Goal: Task Accomplishment & Management: Use online tool/utility

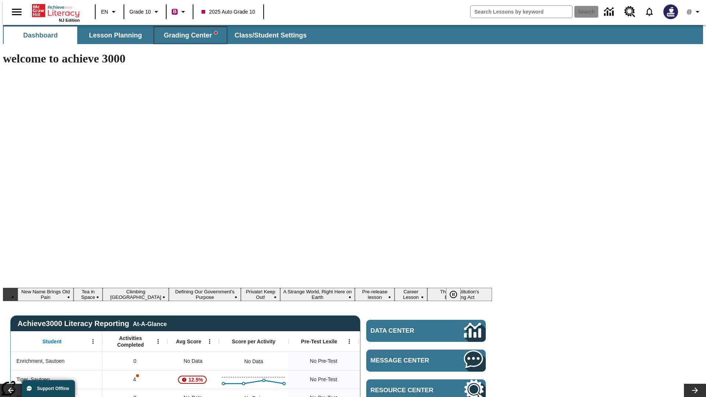
click at [188, 35] on span "Grading Center" at bounding box center [190, 35] width 53 height 8
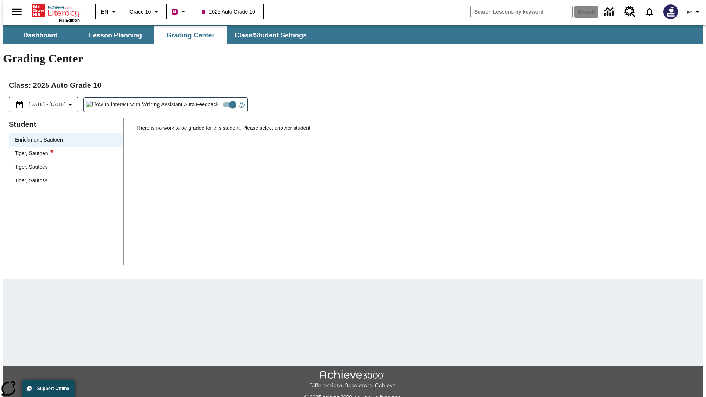
click at [63, 150] on div "Tiger, Sautoen" at bounding box center [66, 154] width 102 height 8
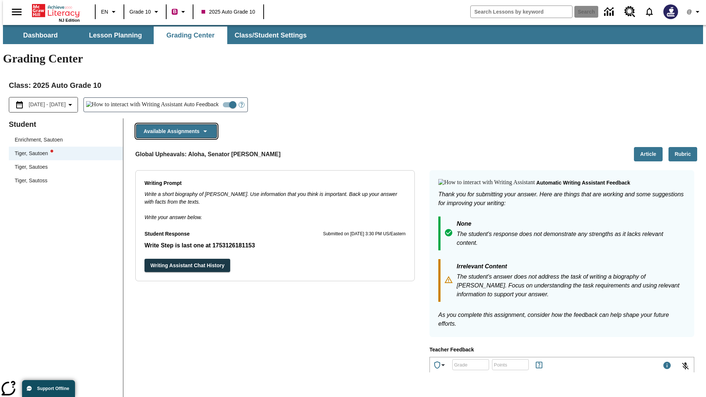
click at [174, 124] on button "Available Assignments" at bounding box center [176, 131] width 81 height 14
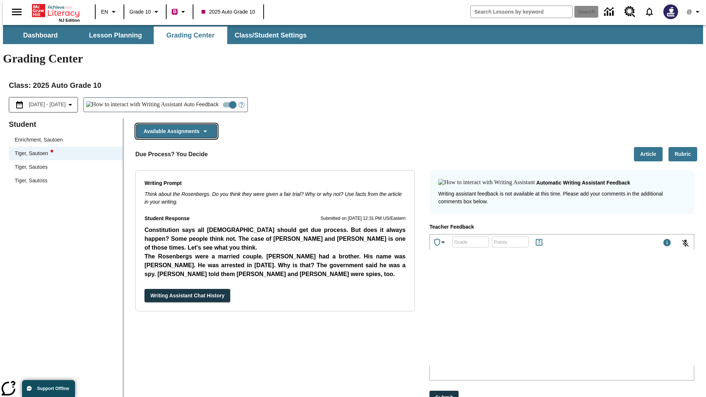
scroll to position [582, 0]
click at [145, 289] on button "Writing Assistant Chat History" at bounding box center [188, 296] width 86 height 14
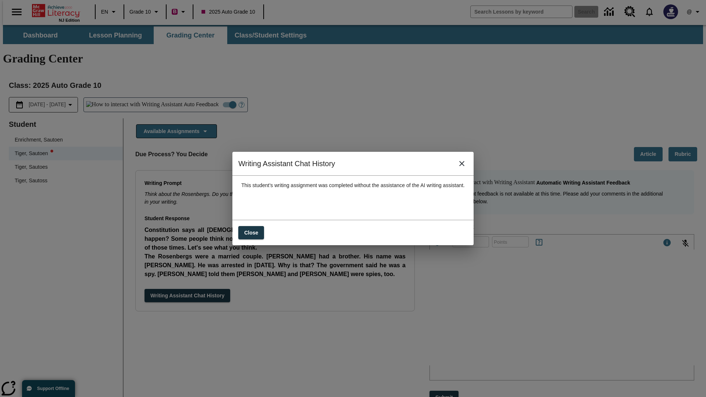
click at [465, 166] on icon "close" at bounding box center [461, 163] width 5 height 5
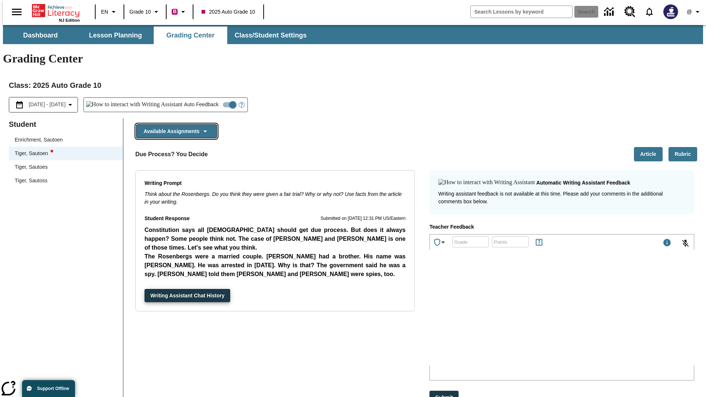
click at [174, 124] on button "Available Assignments" at bounding box center [176, 131] width 81 height 14
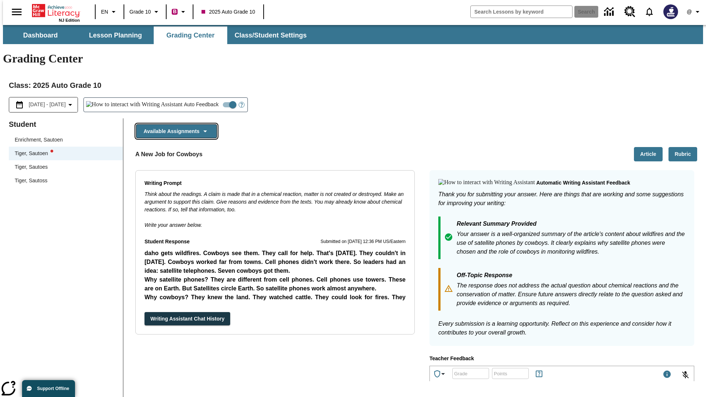
scroll to position [258, 0]
click at [145, 312] on button "Writing Assistant Chat History" at bounding box center [188, 319] width 86 height 14
